Goal: Task Accomplishment & Management: Manage account settings

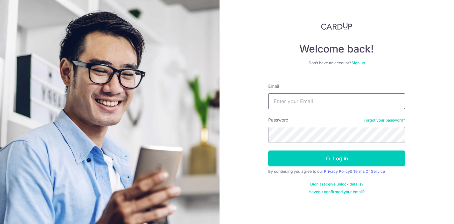
click at [294, 101] on input "Email" at bounding box center [336, 101] width 137 height 16
type input "[PERSON_NAME][EMAIL_ADDRESS][DOMAIN_NAME]"
click at [268, 151] on button "Log in" at bounding box center [336, 159] width 137 height 16
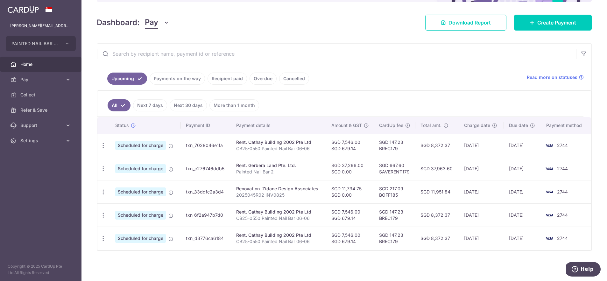
scroll to position [80, 0]
click at [102, 146] on icon "button" at bounding box center [103, 145] width 7 height 7
click at [132, 164] on span "Update payment" at bounding box center [137, 163] width 43 height 8
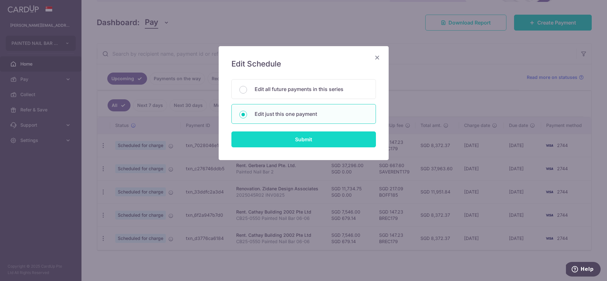
click at [295, 141] on input "Submit" at bounding box center [303, 139] width 145 height 16
radio input "true"
type input "7,546.00"
type input "679.14"
type input "[DATE]"
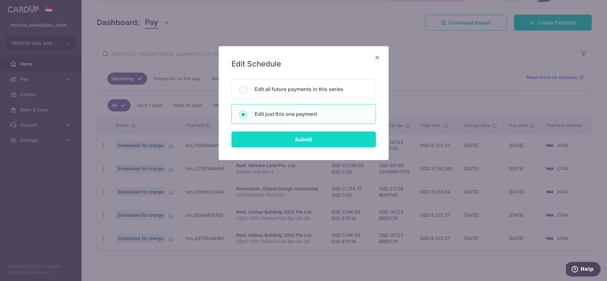
type input "CB25-0550 Painted Nail Bar 06-06"
type input "CB250753Cathay"
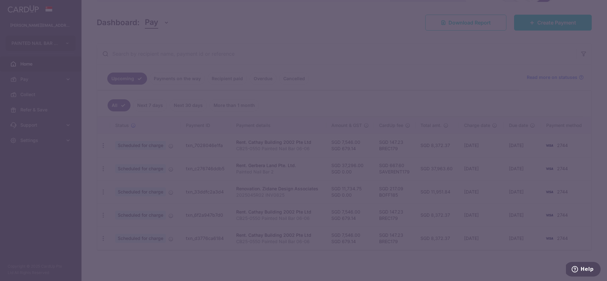
type input "BREC179"
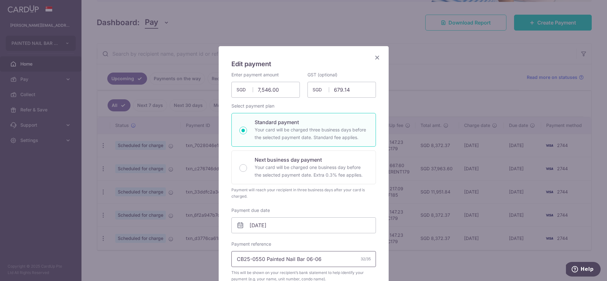
click at [264, 224] on input "CB25-0550 Painted Nail Bar 06-06" at bounding box center [303, 259] width 145 height 16
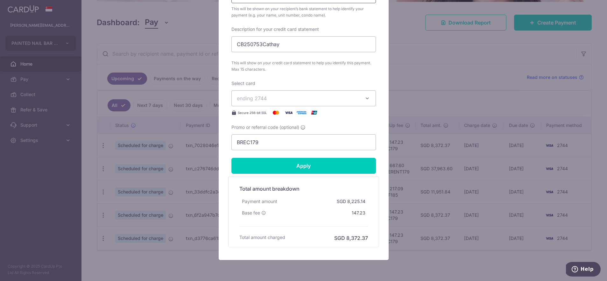
scroll to position [289, 0]
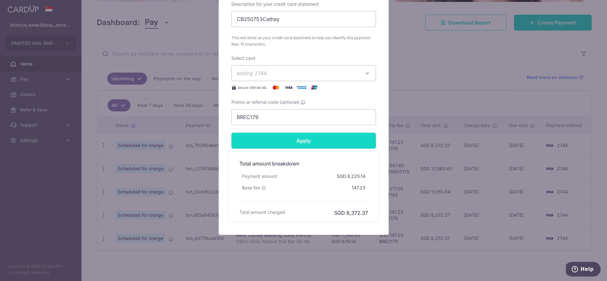
type input "CB25-0865 Painted Nail Bar 06-06"
click at [337, 144] on input "Apply" at bounding box center [303, 141] width 145 height 16
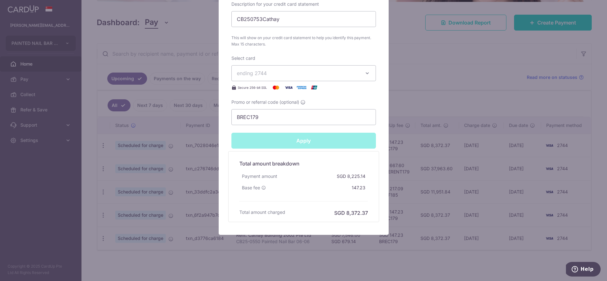
type input "Successfully Applied"
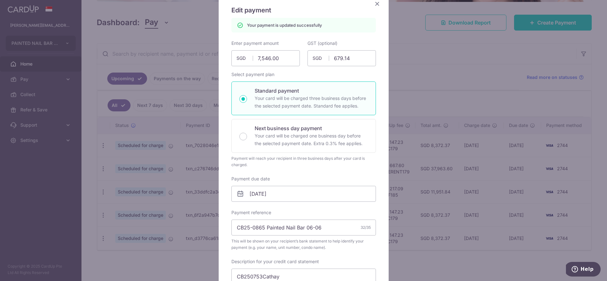
scroll to position [0, 0]
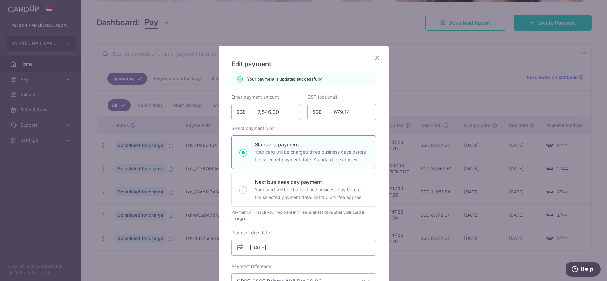
click at [377, 58] on icon "Close" at bounding box center [377, 57] width 8 height 8
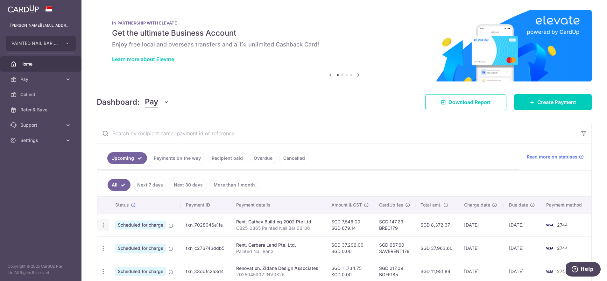
click at [102, 226] on icon "button" at bounding box center [103, 225] width 7 height 7
click at [137, 246] on span "Update payment" at bounding box center [137, 243] width 43 height 8
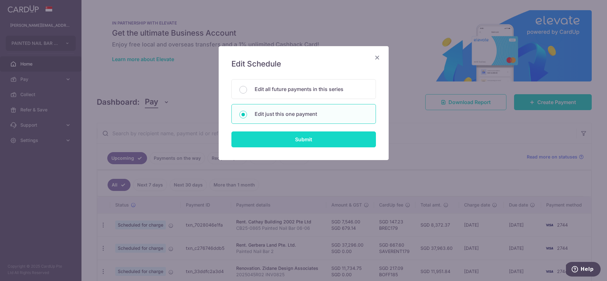
click at [325, 142] on input "Submit" at bounding box center [303, 139] width 145 height 16
radio input "true"
type input "7,546.00"
type input "679.14"
type input "[DATE]"
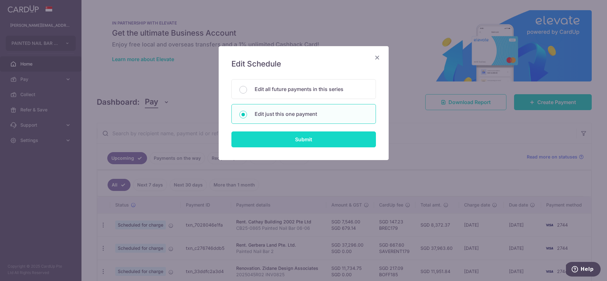
type input "CB25-0865 Painted Nail Bar 06-06"
type input "CB250753Cathay"
type input "BREC179"
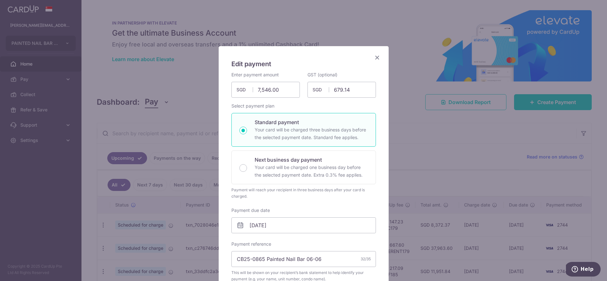
click at [378, 58] on icon "Close" at bounding box center [377, 57] width 8 height 8
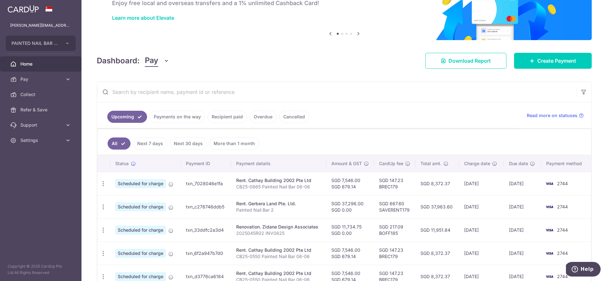
scroll to position [80, 0]
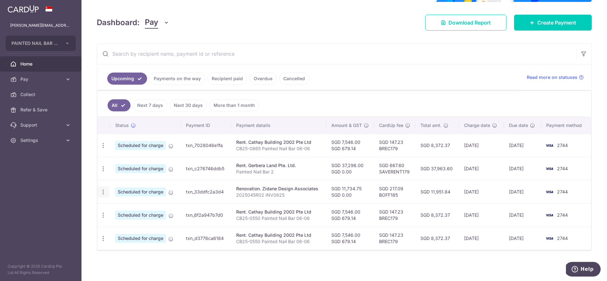
click at [103, 192] on icon "button" at bounding box center [103, 192] width 7 height 7
click at [146, 210] on span "Update payment" at bounding box center [137, 210] width 43 height 8
type input "11,734.75"
type input "0.00"
radio input "true"
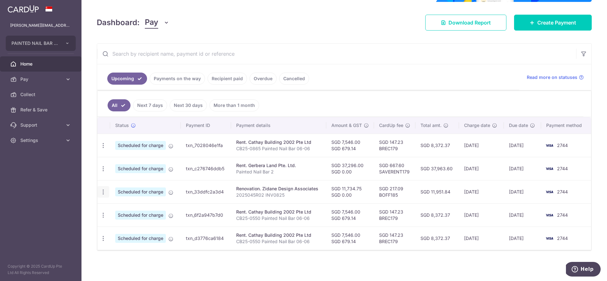
type input "13/10/2025"
type input "2025045R02 INV0825"
type input "2025045R02 INV0825 Balance"
type input "2025045R02 INV0"
type input "BOFF185"
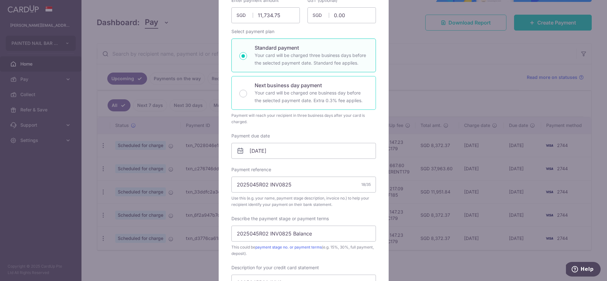
scroll to position [75, 0]
click at [322, 153] on input "13/10/2025" at bounding box center [303, 151] width 145 height 16
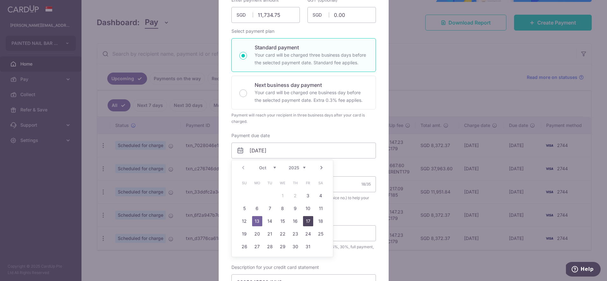
click at [307, 221] on link "17" at bounding box center [308, 221] width 10 height 10
type input "[DATE]"
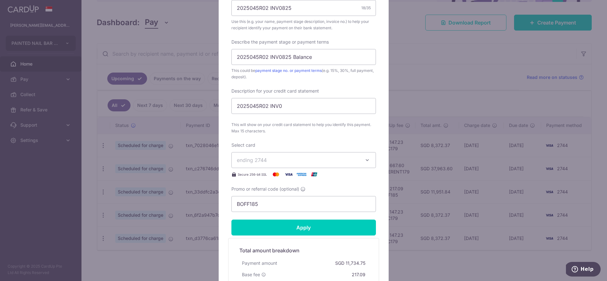
scroll to position [260, 0]
click at [316, 232] on input "Apply" at bounding box center [303, 227] width 145 height 16
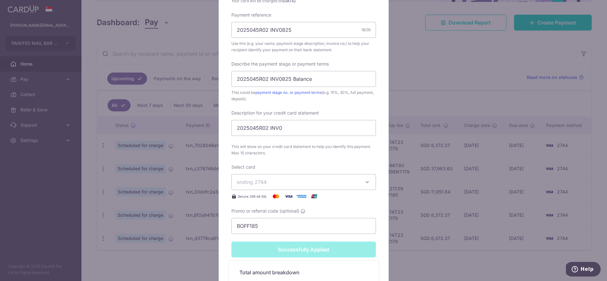
type input "Successfully Applied"
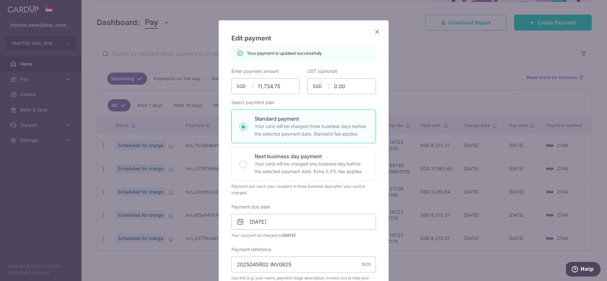
scroll to position [0, 0]
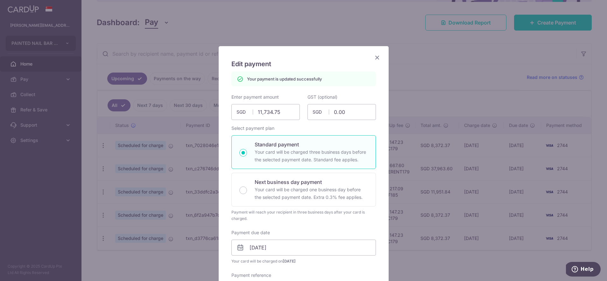
click at [377, 58] on icon "Close" at bounding box center [377, 57] width 8 height 8
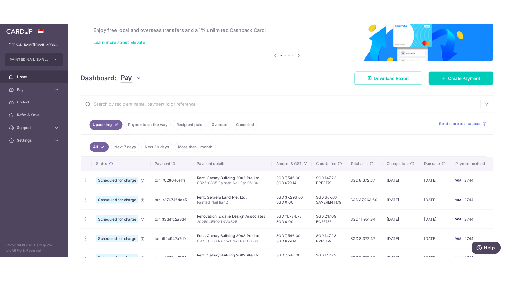
scroll to position [80, 0]
